Goal: Book appointment/travel/reservation

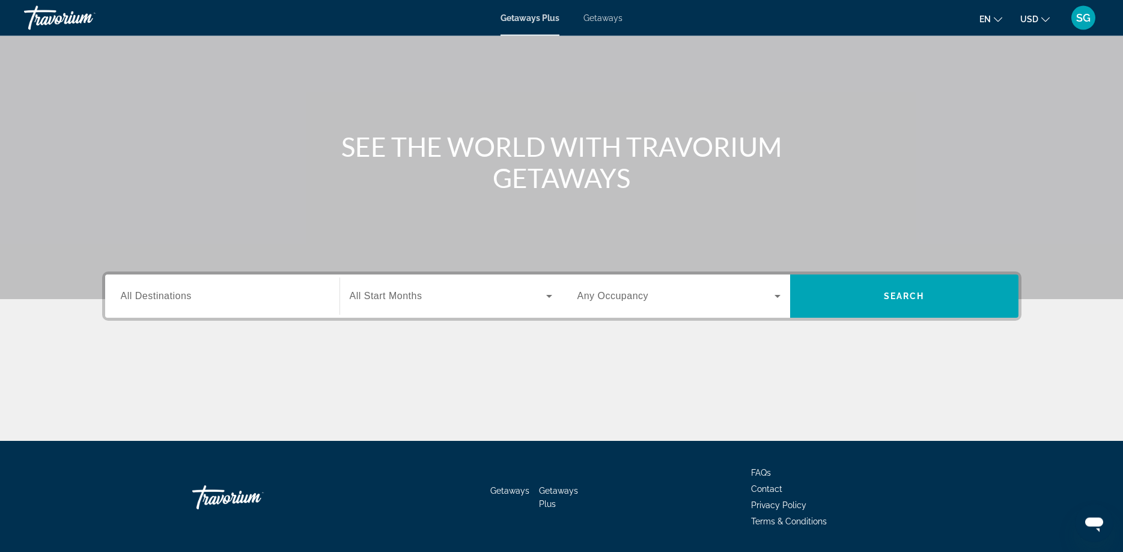
scroll to position [97, 0]
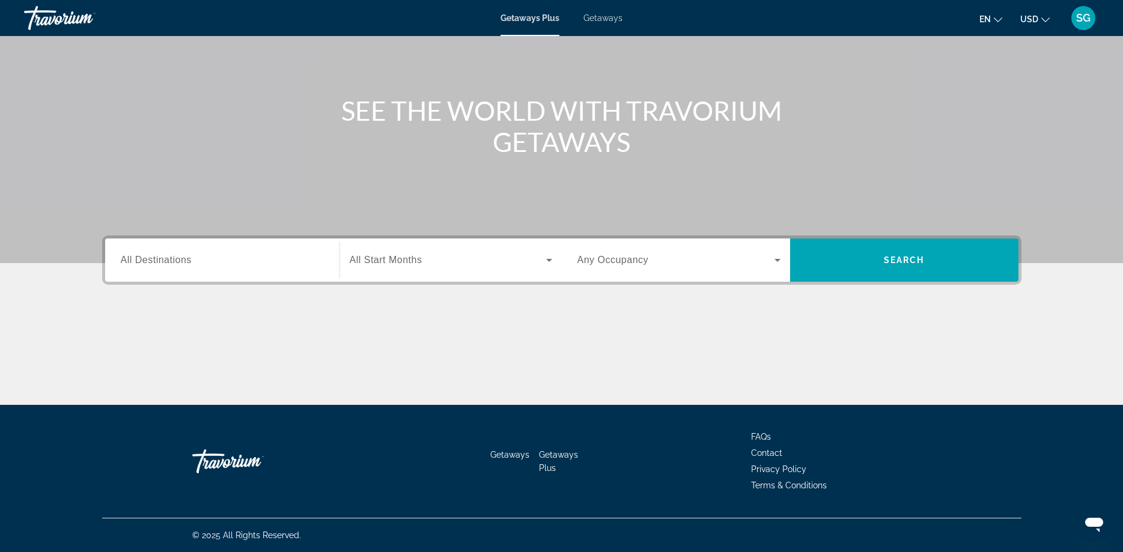
click at [219, 261] on input "Destination All Destinations" at bounding box center [222, 260] width 203 height 14
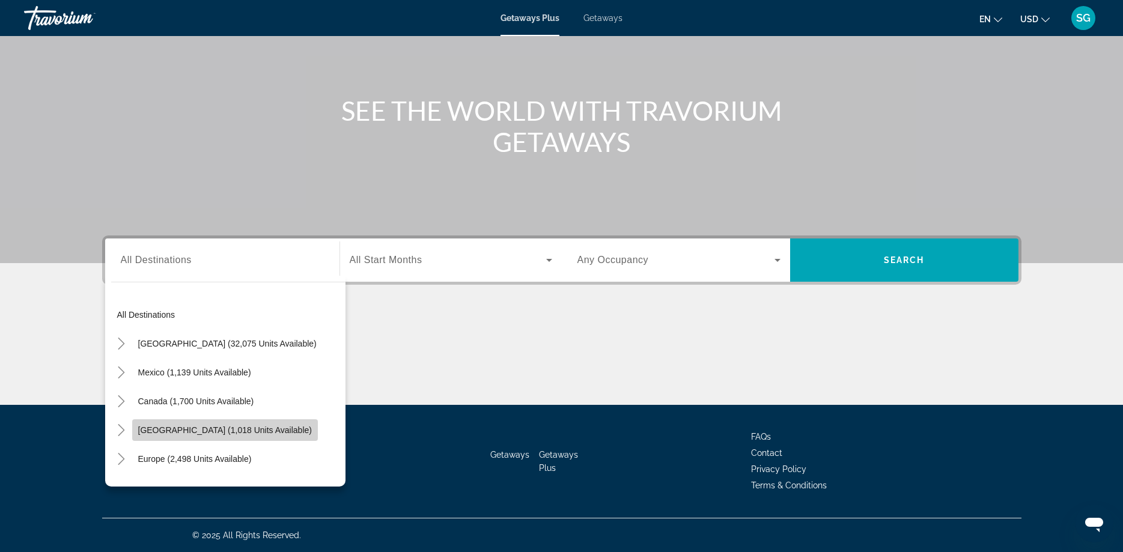
click at [205, 435] on span "Search widget" at bounding box center [225, 430] width 186 height 29
type input "**********"
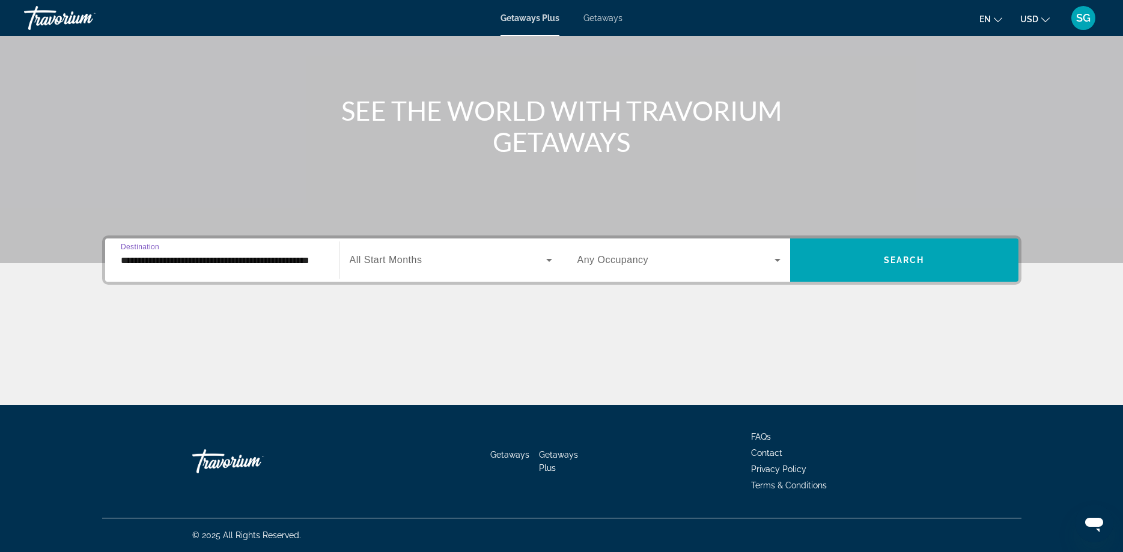
click at [414, 263] on span "All Start Months" at bounding box center [386, 260] width 73 height 10
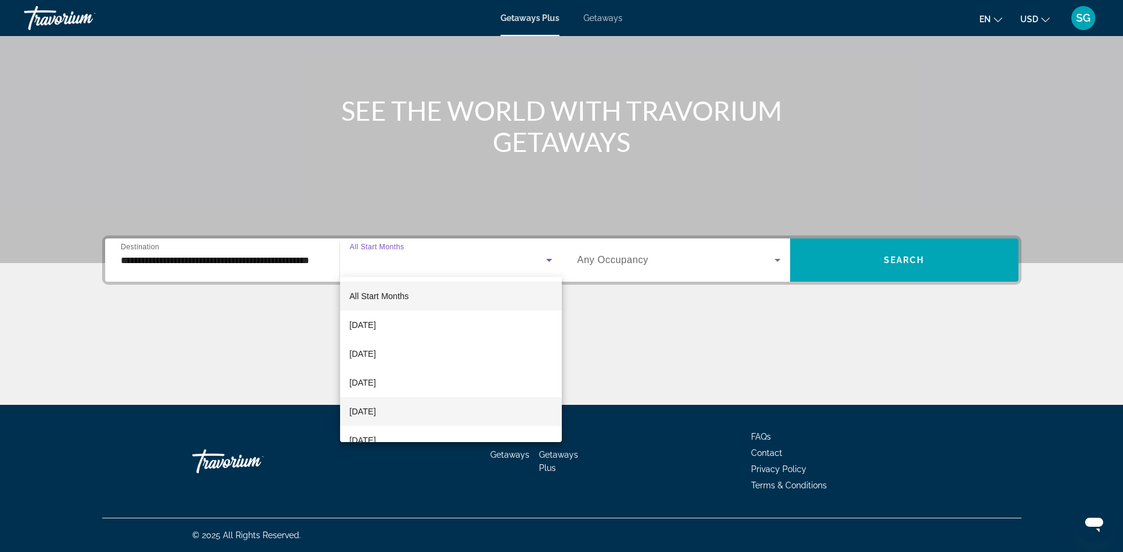
click at [376, 411] on span "[DATE]" at bounding box center [363, 411] width 26 height 14
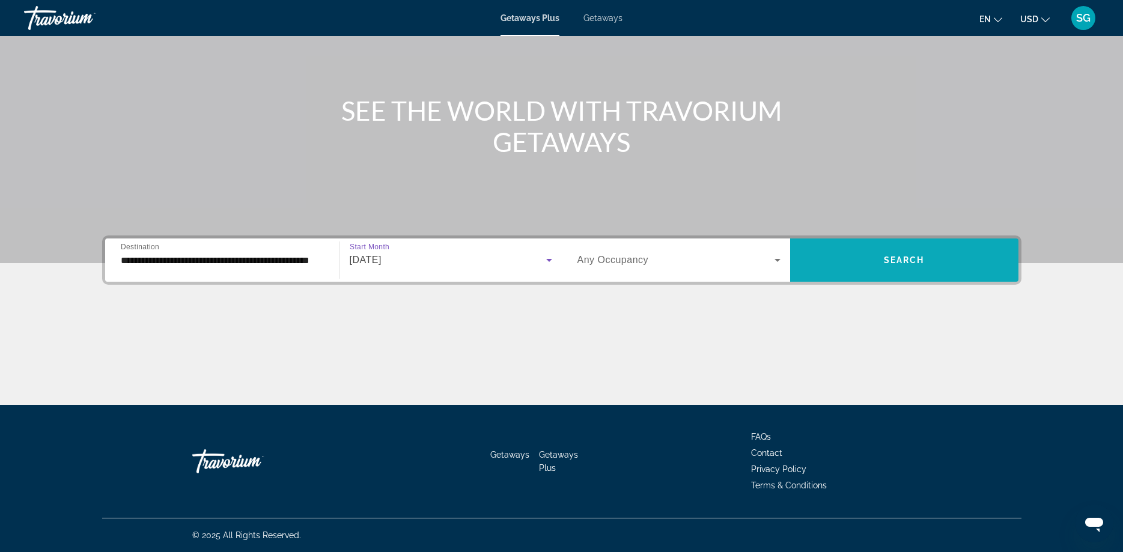
click at [898, 261] on span "Search" at bounding box center [904, 260] width 41 height 10
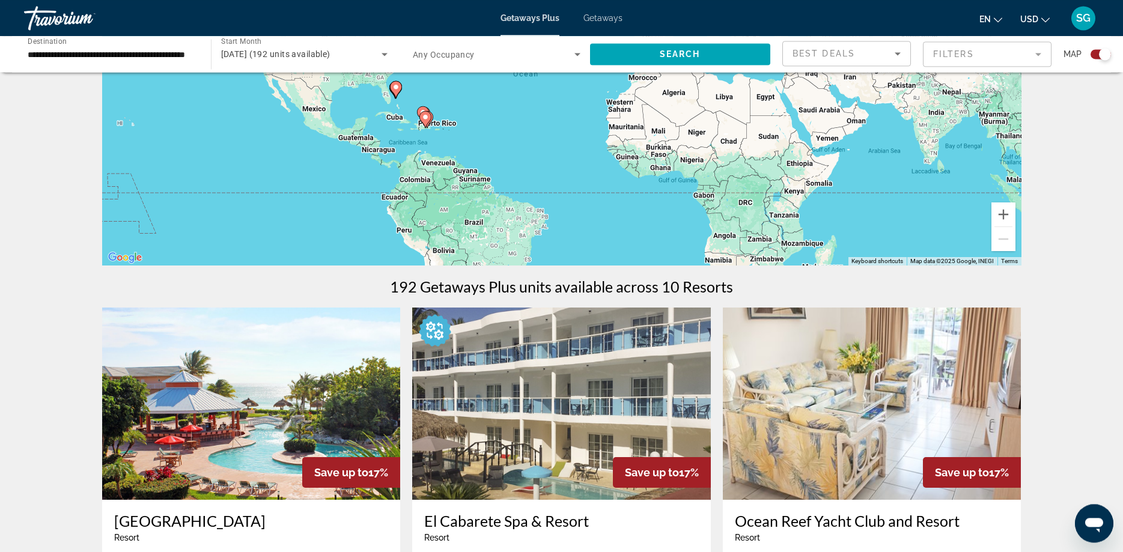
scroll to position [123, 0]
